Goal: Task Accomplishment & Management: Manage account settings

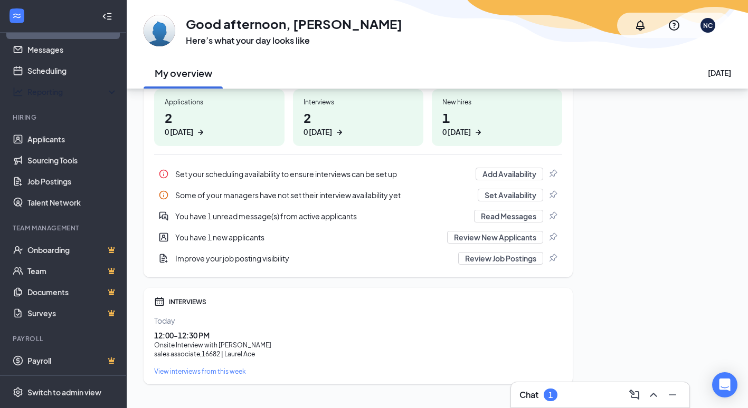
scroll to position [189, 0]
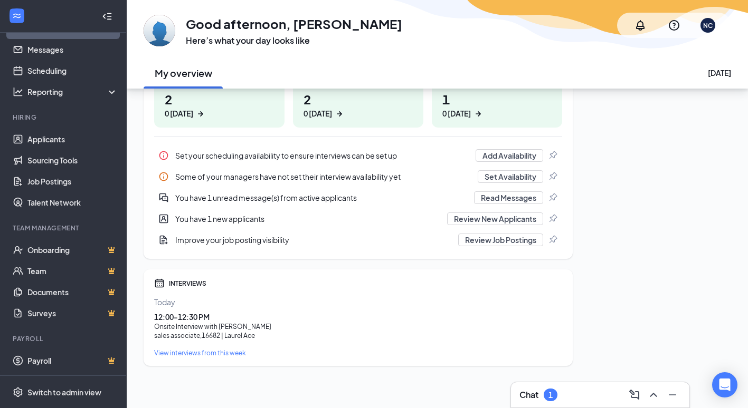
click at [186, 355] on div "View interviews from this week" at bounding box center [358, 353] width 408 height 9
click at [563, 393] on div "Chat 1" at bounding box center [599, 395] width 161 height 17
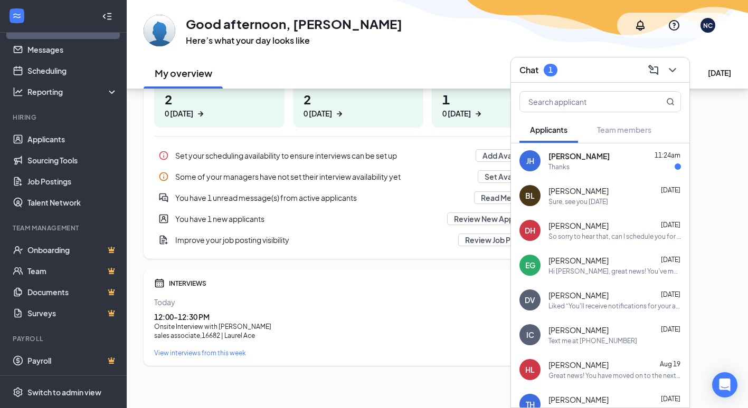
click at [590, 164] on div "Thanks" at bounding box center [614, 166] width 132 height 9
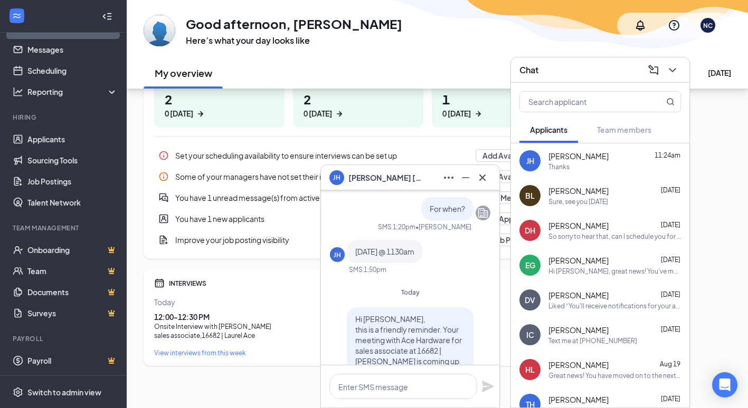
scroll to position [-211, 0]
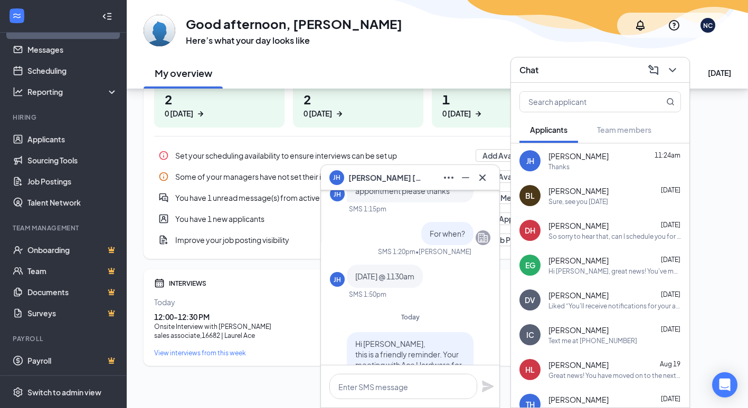
click at [559, 259] on span "[PERSON_NAME]" at bounding box center [578, 260] width 60 height 11
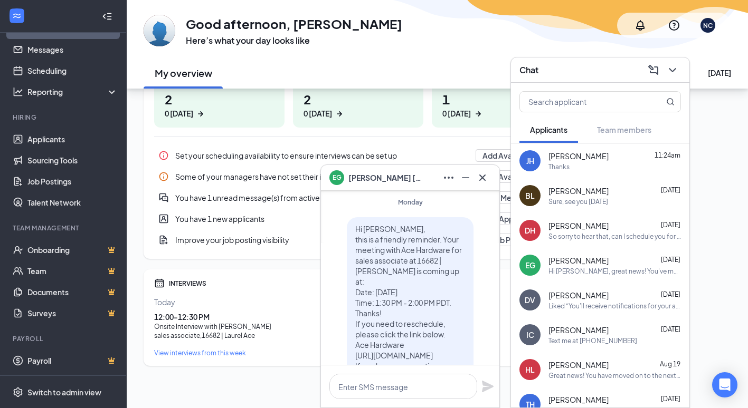
scroll to position [-106, 0]
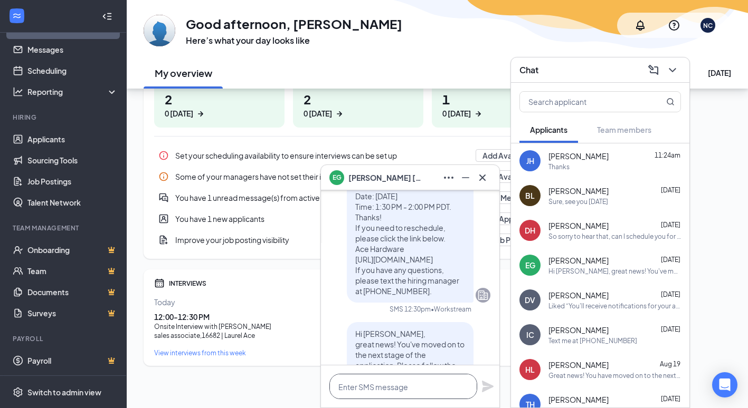
click at [364, 389] on textarea at bounding box center [403, 386] width 148 height 25
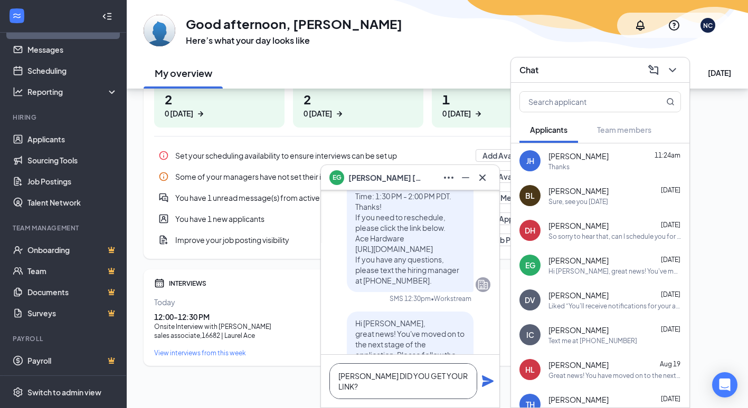
scroll to position [-116, 0]
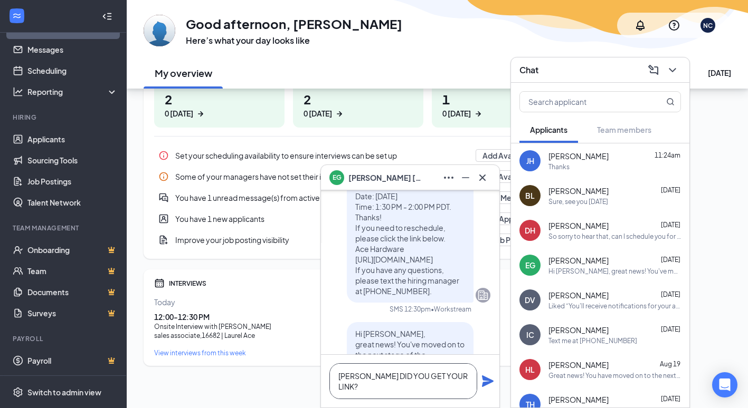
type textarea "[PERSON_NAME] DID YOU GET YOUR LINK?"
click at [484, 379] on icon "Plane" at bounding box center [488, 382] width 12 height 12
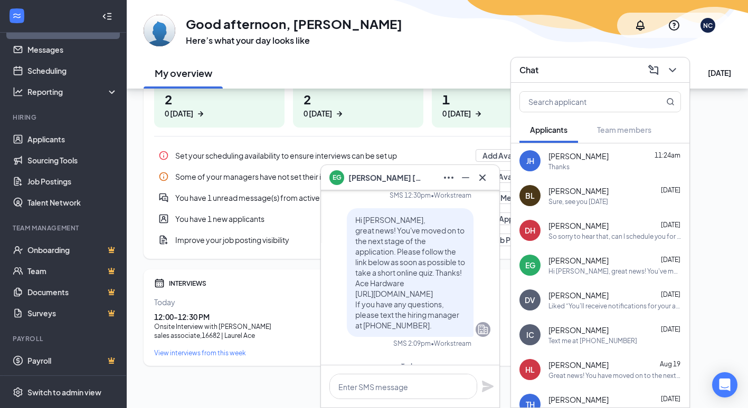
scroll to position [-141, 0]
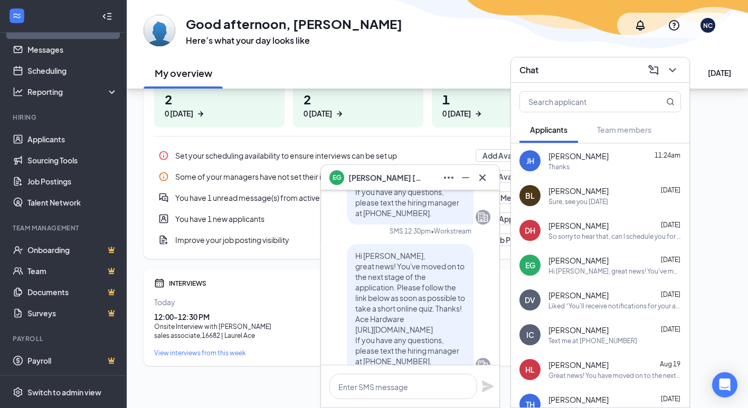
click at [589, 193] on span "[PERSON_NAME]" at bounding box center [578, 191] width 60 height 11
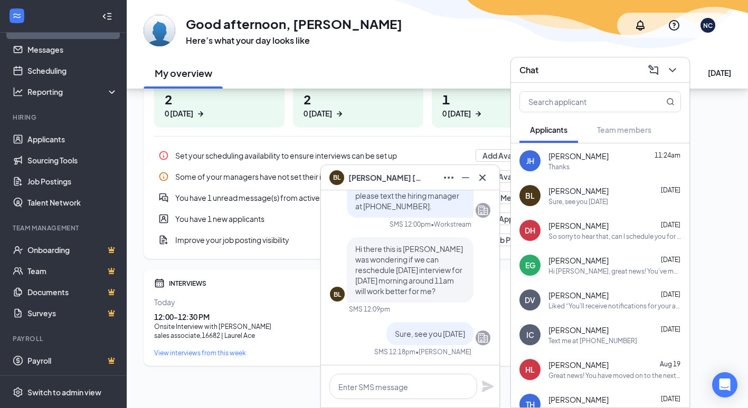
click at [527, 193] on div "BL" at bounding box center [529, 195] width 9 height 11
click at [334, 178] on div "BL" at bounding box center [336, 176] width 7 height 9
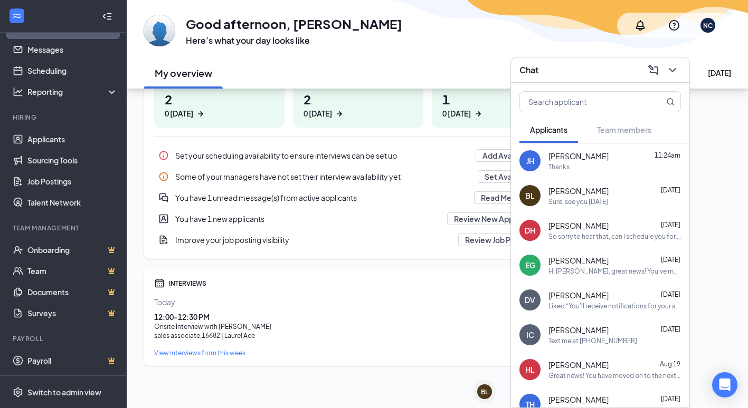
click at [472, 380] on div "BL [PERSON_NAME]" at bounding box center [484, 393] width 32 height 26
click at [483, 391] on div "BL" at bounding box center [484, 392] width 7 height 9
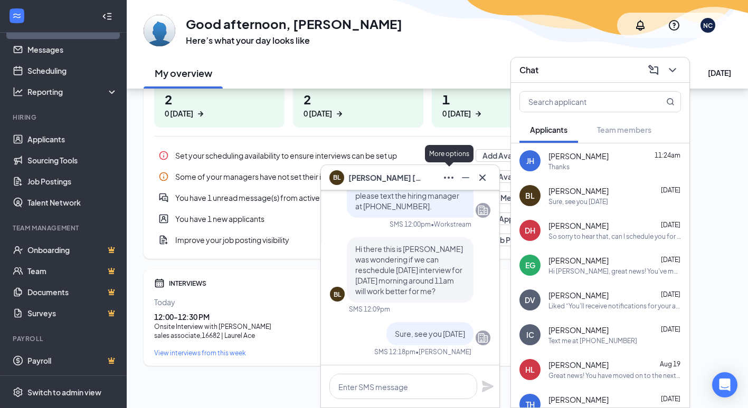
click at [449, 177] on icon "Ellipses" at bounding box center [448, 178] width 9 height 2
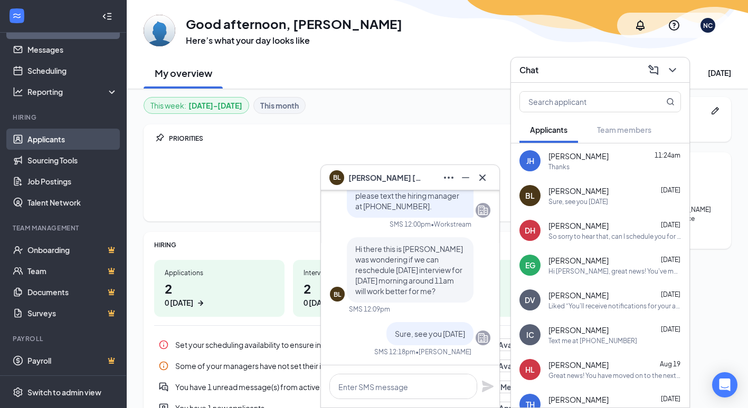
click at [54, 149] on link "Applicants" at bounding box center [72, 139] width 90 height 21
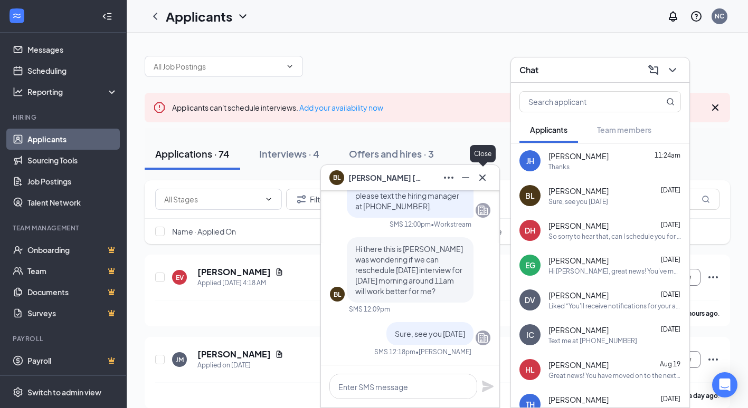
click at [485, 179] on icon "Cross" at bounding box center [482, 177] width 13 height 13
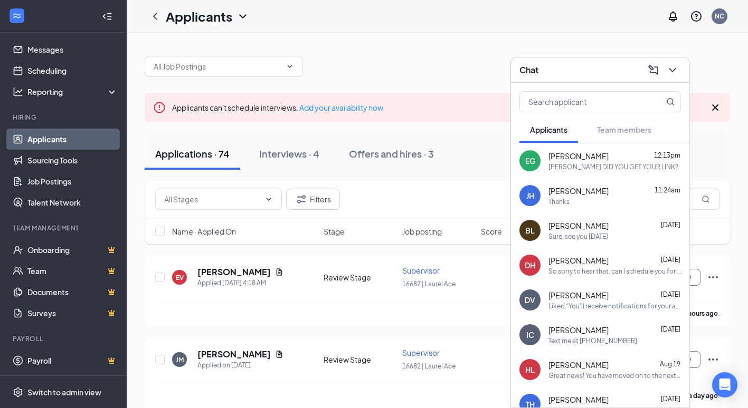
click at [721, 60] on div at bounding box center [437, 61] width 585 height 32
drag, startPoint x: 674, startPoint y: 73, endPoint x: 673, endPoint y: 79, distance: 5.9
click at [674, 76] on icon "ChevronDown" at bounding box center [672, 70] width 13 height 13
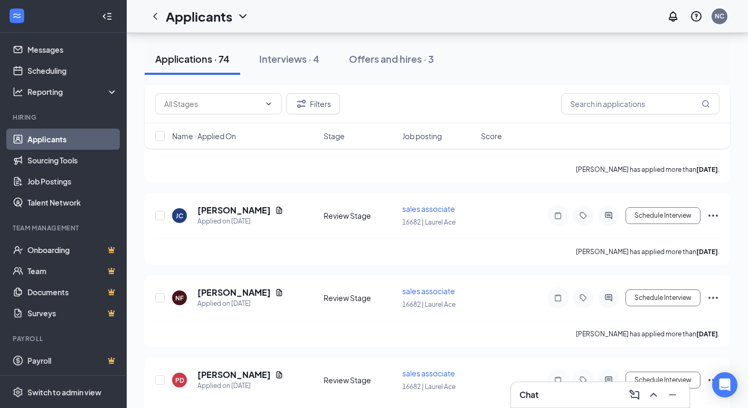
scroll to position [5842, 0]
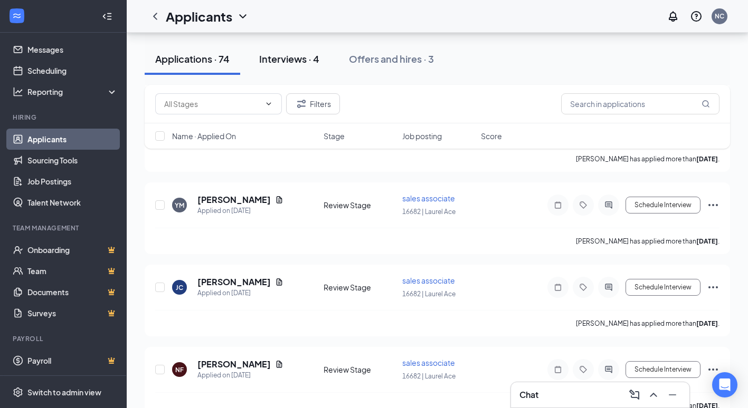
click at [300, 54] on div "Interviews · 4" at bounding box center [289, 58] width 60 height 13
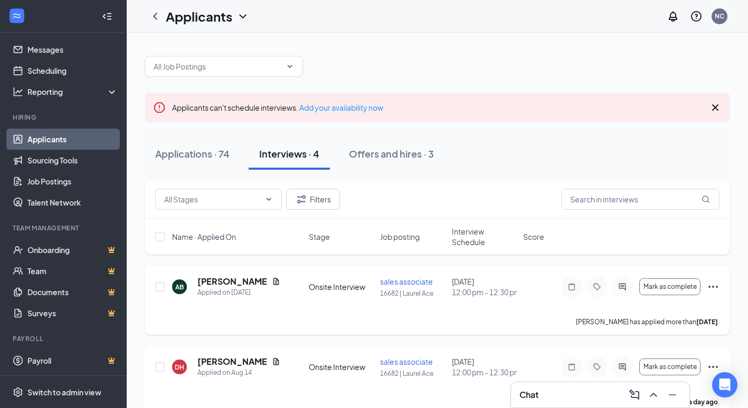
click at [714, 284] on icon "Ellipses" at bounding box center [712, 287] width 13 height 13
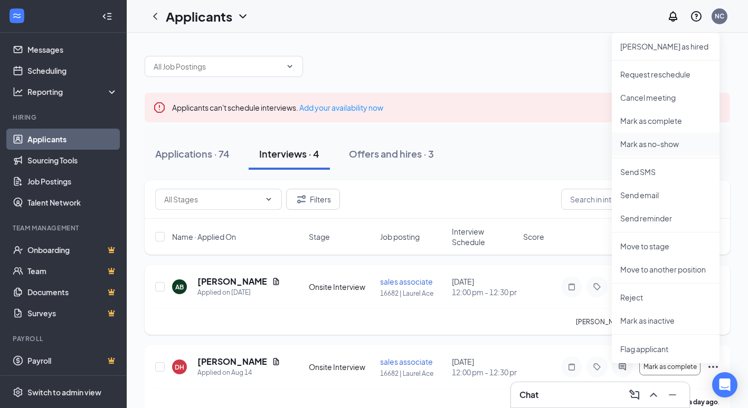
click at [662, 142] on p "Mark as no-show" at bounding box center [665, 144] width 91 height 11
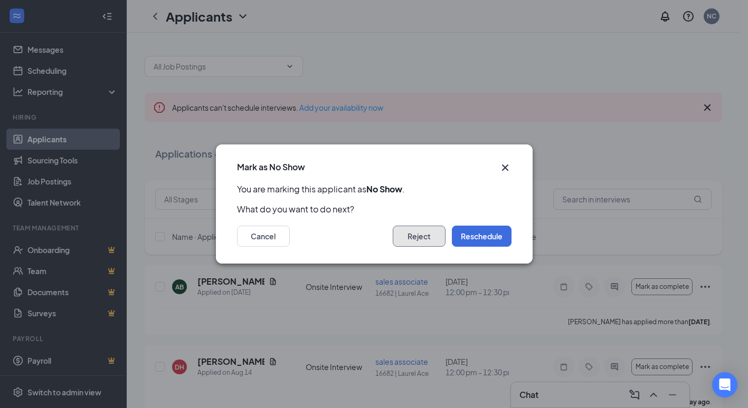
click at [436, 244] on button "Reject" at bounding box center [419, 236] width 53 height 21
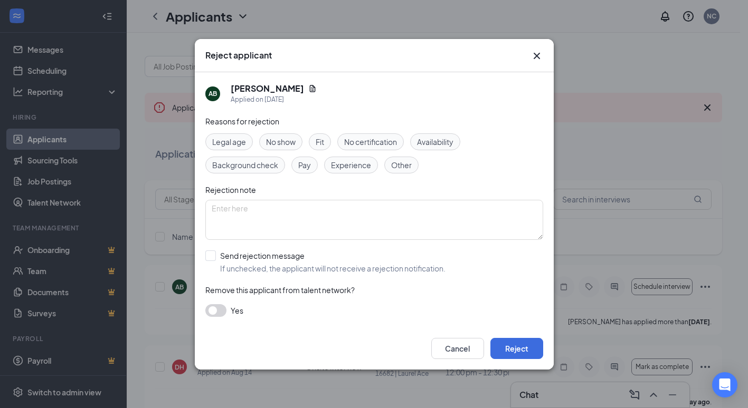
click at [287, 144] on span "No show" at bounding box center [281, 142] width 30 height 12
click at [520, 351] on button "Reject" at bounding box center [516, 348] width 53 height 21
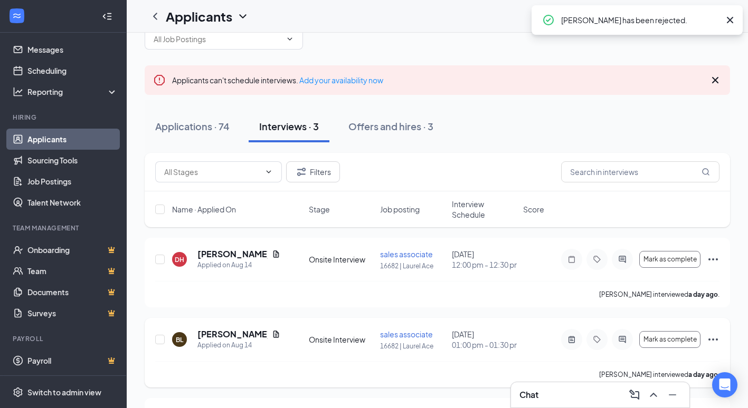
scroll to position [53, 0]
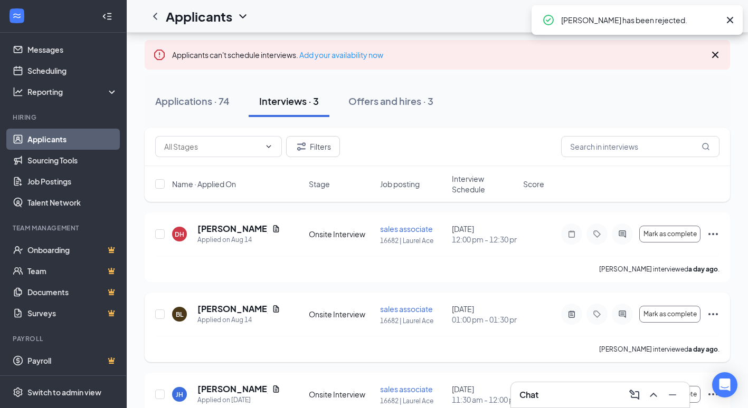
click at [716, 314] on icon "Ellipses" at bounding box center [712, 314] width 9 height 2
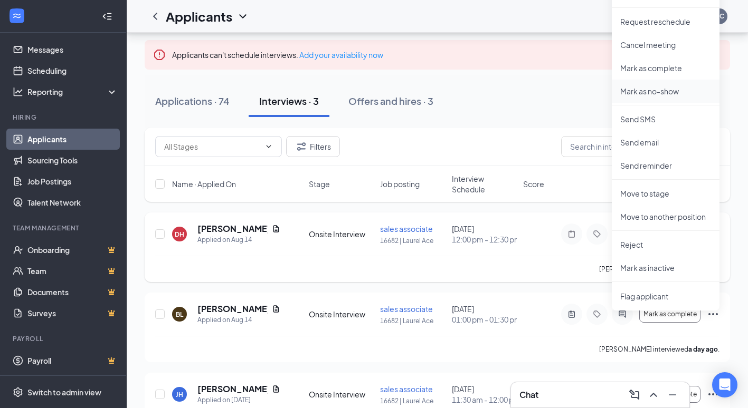
click at [651, 91] on p "Mark as no-show" at bounding box center [665, 91] width 91 height 11
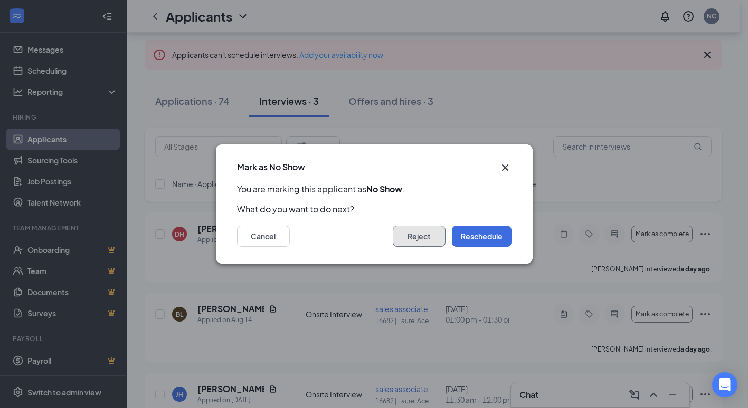
click at [418, 234] on button "Reject" at bounding box center [419, 236] width 53 height 21
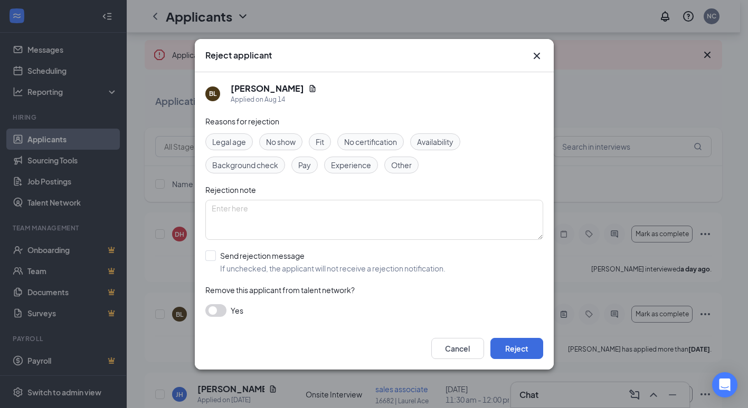
click at [291, 139] on span "No show" at bounding box center [281, 142] width 30 height 12
click at [520, 344] on button "Reject" at bounding box center [516, 348] width 53 height 21
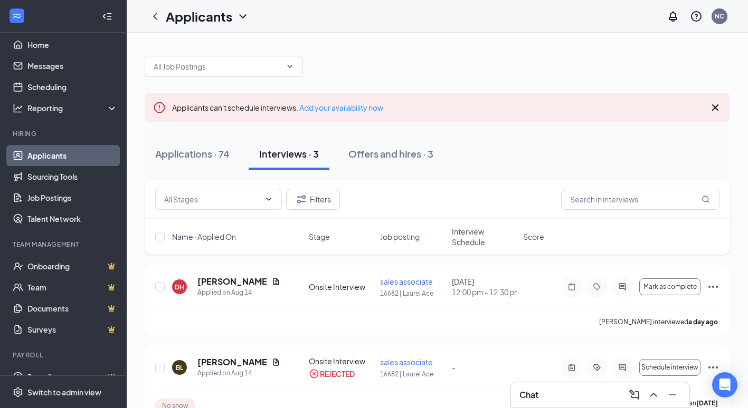
scroll to position [0, 0]
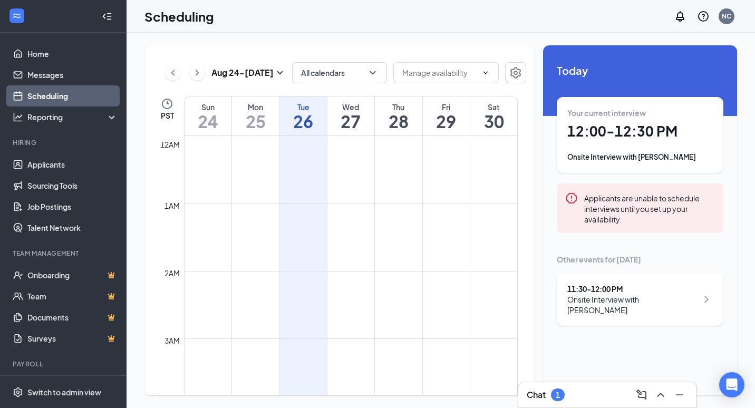
scroll to position [519, 0]
click at [661, 297] on div "Onsite Interview with Jessica Holloway" at bounding box center [633, 304] width 130 height 21
